Goal: Information Seeking & Learning: Find specific fact

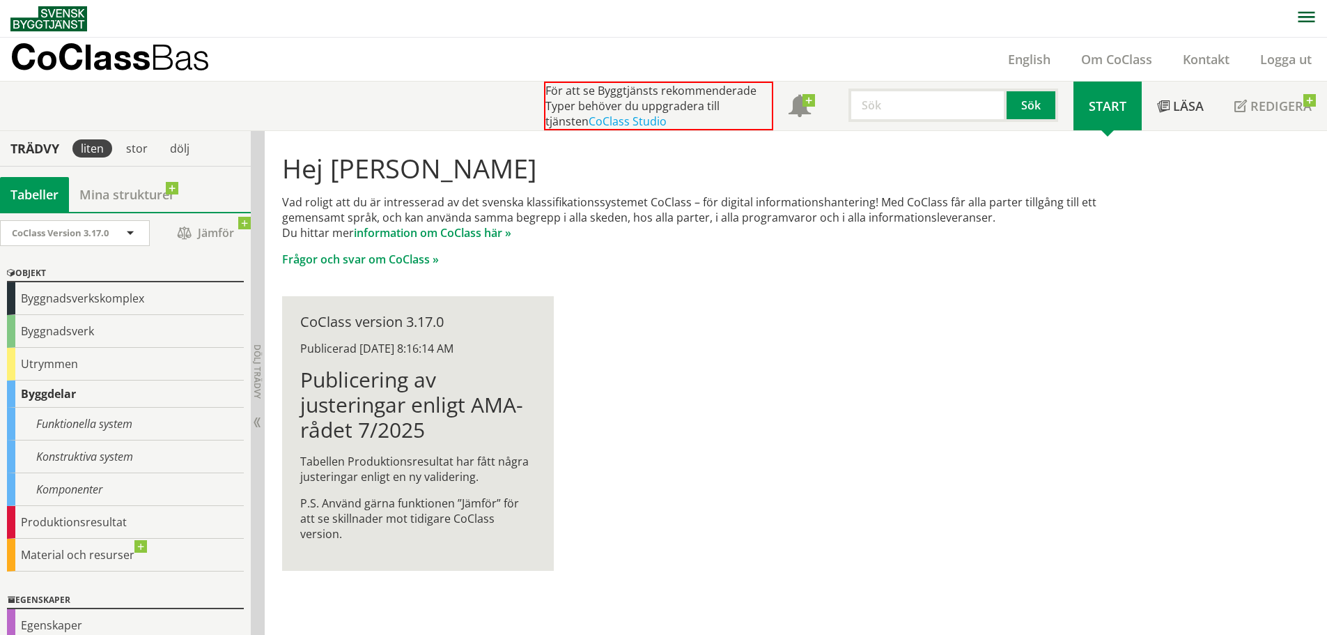
click at [908, 104] on input "text" at bounding box center [927, 104] width 158 height 33
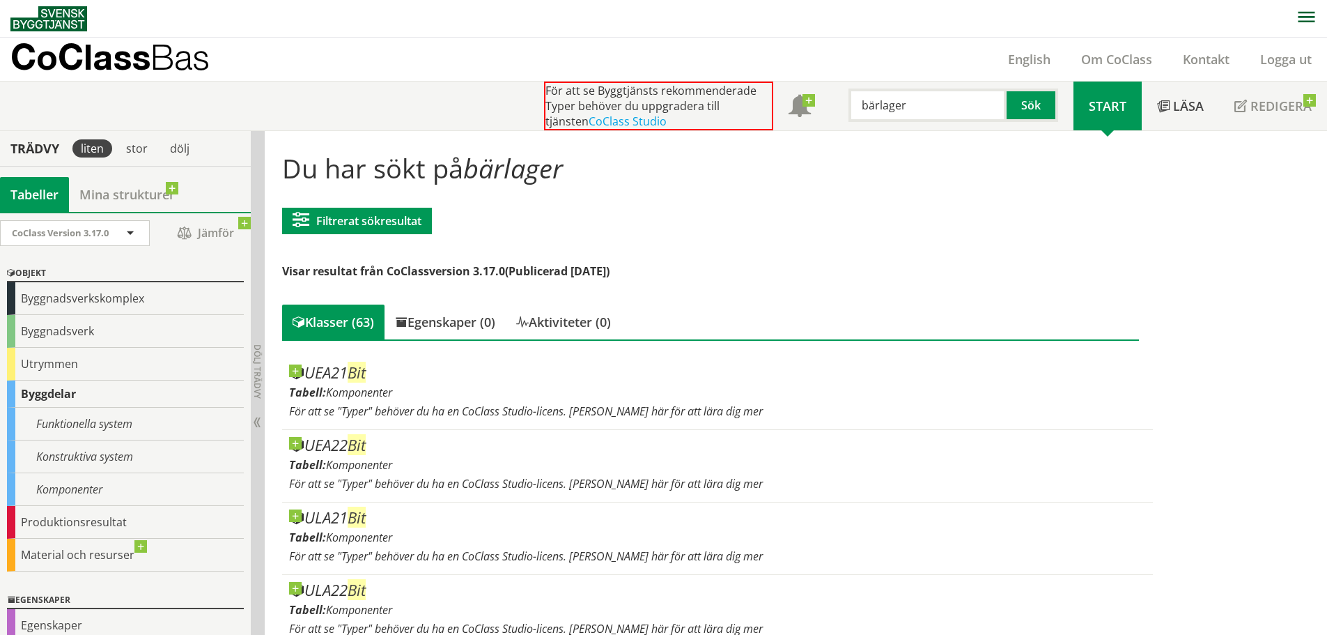
click at [897, 114] on input "bärlager" at bounding box center [927, 104] width 158 height 33
type input "räcke"
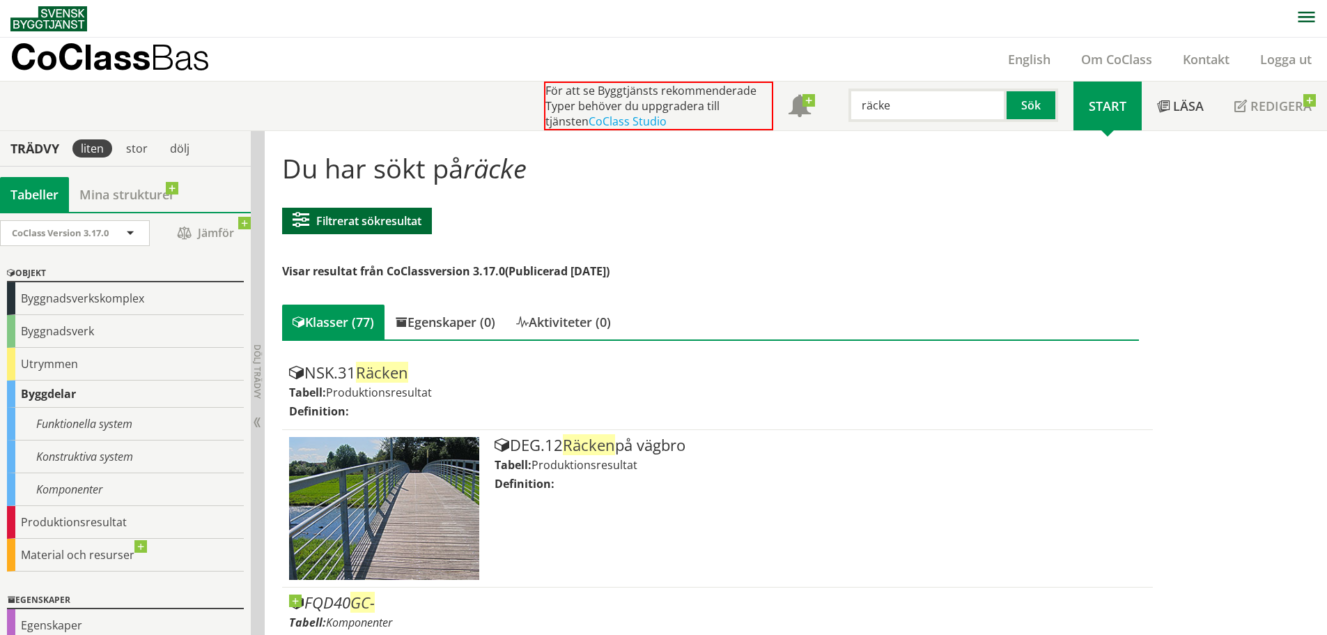
click at [304, 225] on span at bounding box center [305, 220] width 24 height 17
